Goal: Find specific page/section: Find specific page/section

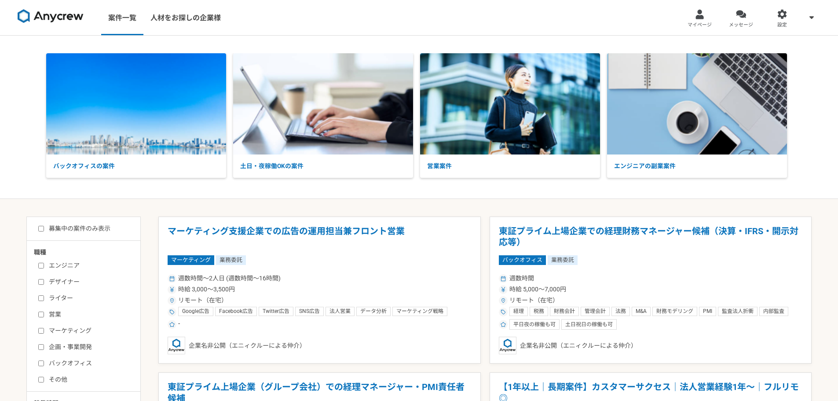
click at [699, 20] on link "マイページ" at bounding box center [699, 17] width 41 height 35
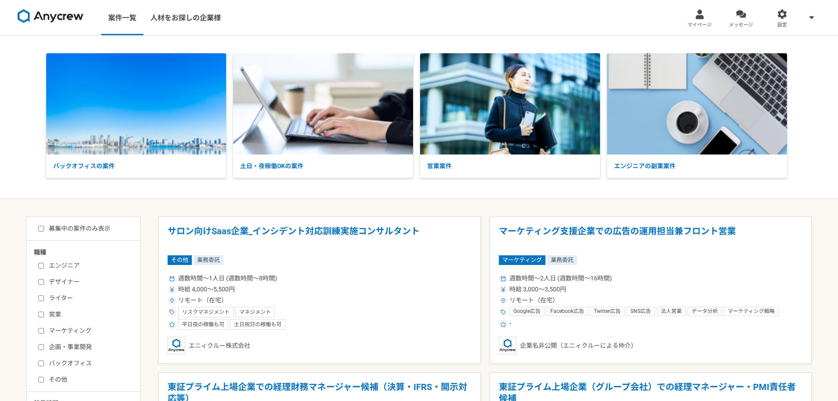
click at [42, 228] on input "募集中の案件のみ表示" at bounding box center [41, 229] width 6 height 6
checkbox input "true"
click at [42, 282] on input "デザイナー" at bounding box center [41, 282] width 6 height 6
checkbox input "true"
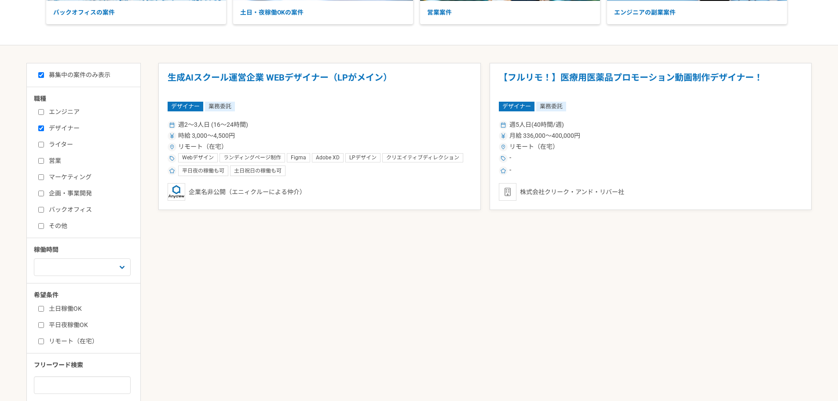
scroll to position [176, 0]
